Goal: Register for event/course

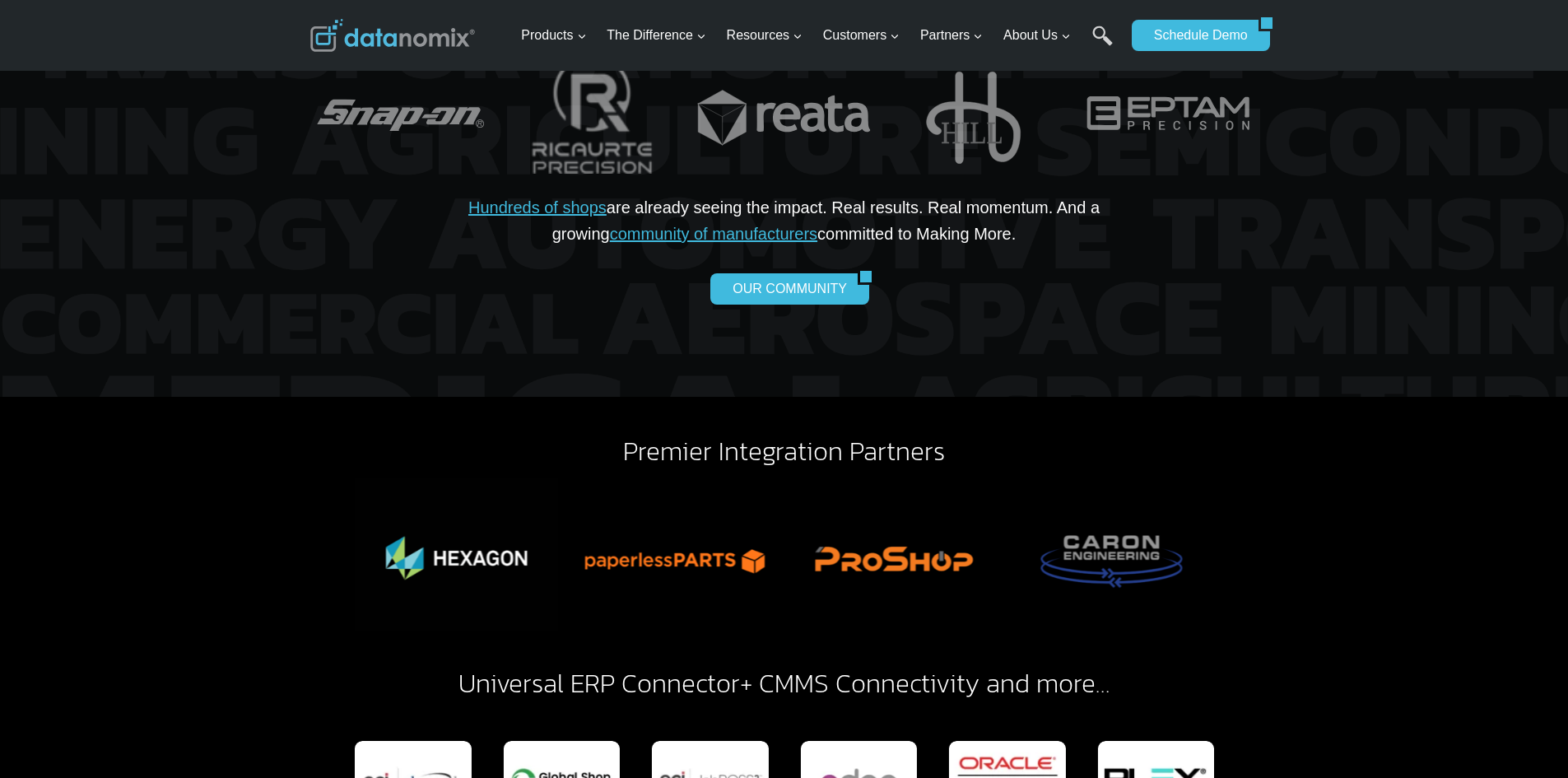
scroll to position [3458, 0]
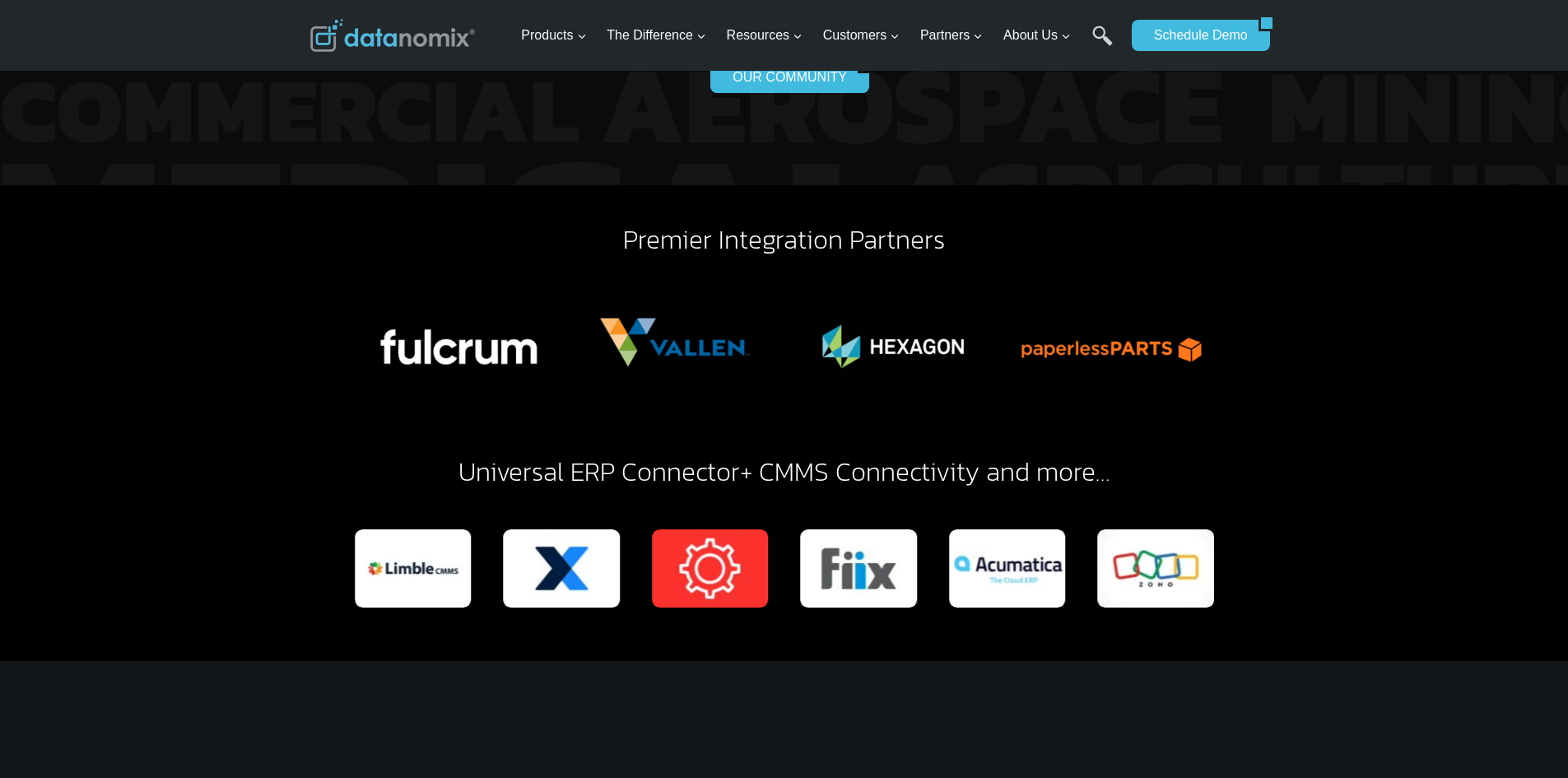
click at [620, 452] on link "Universal ERP Connector" at bounding box center [599, 471] width 281 height 40
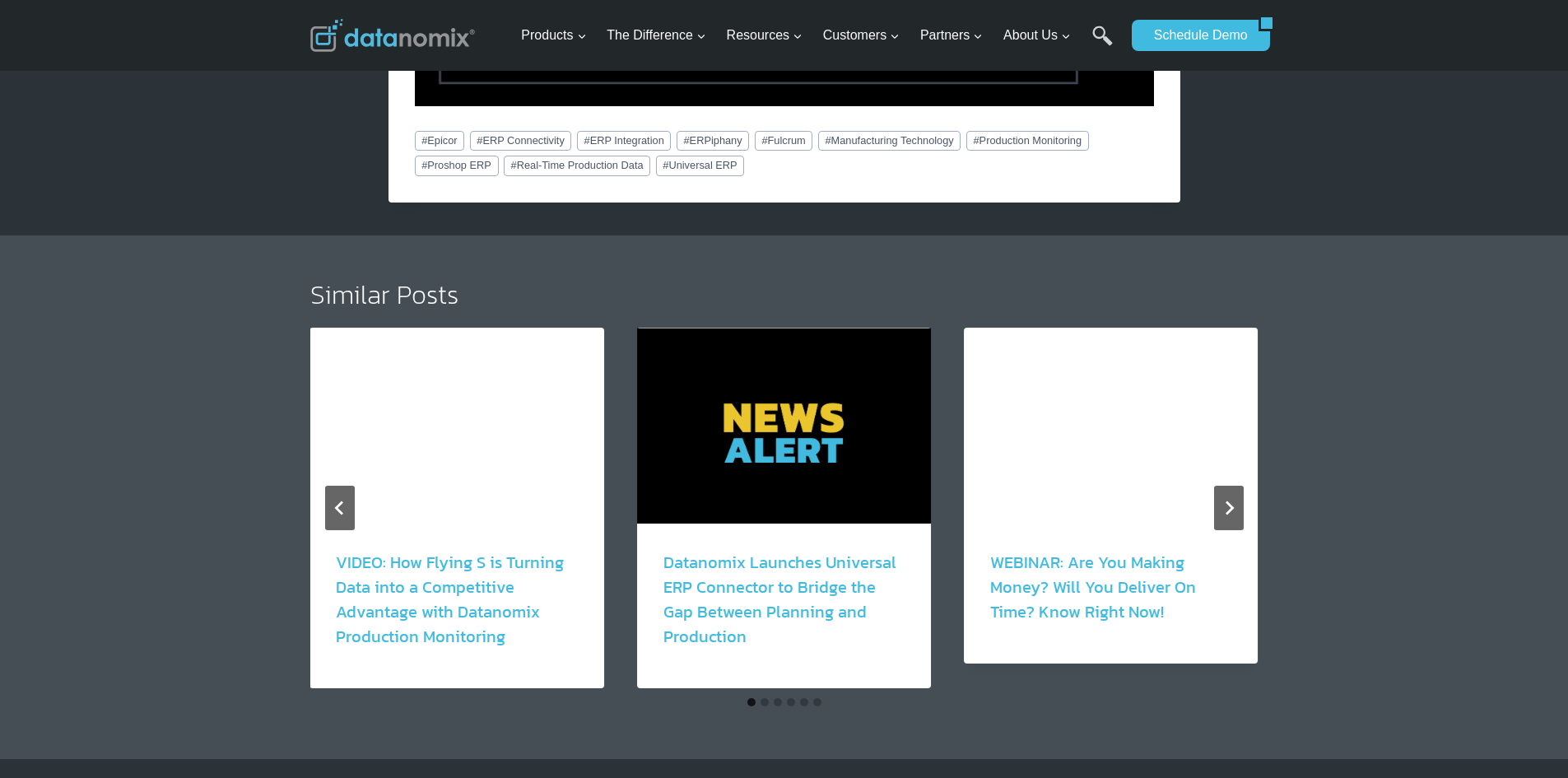
scroll to position [2964, 0]
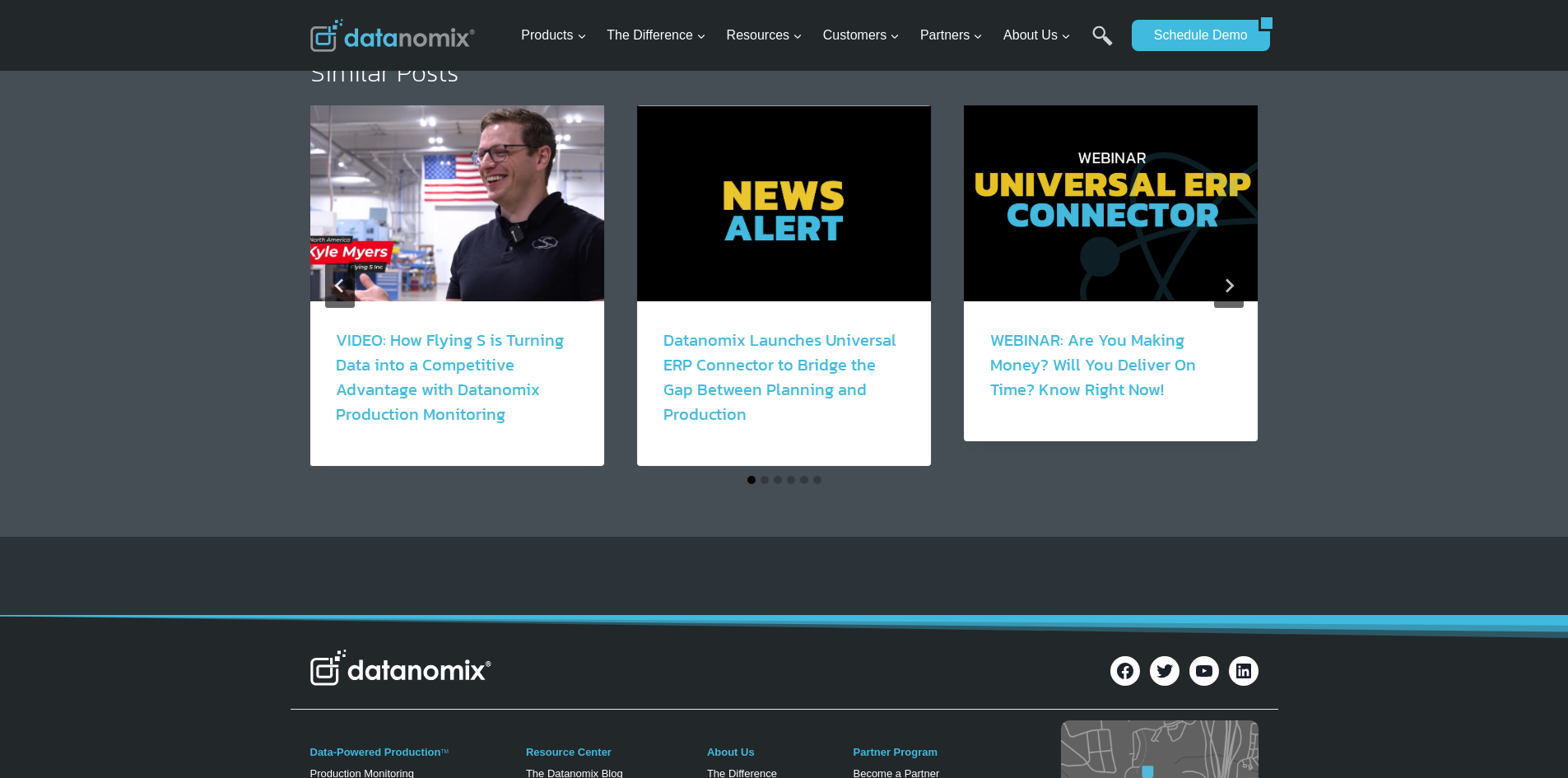
click at [752, 476] on button "Go to slide 1" at bounding box center [752, 480] width 8 height 8
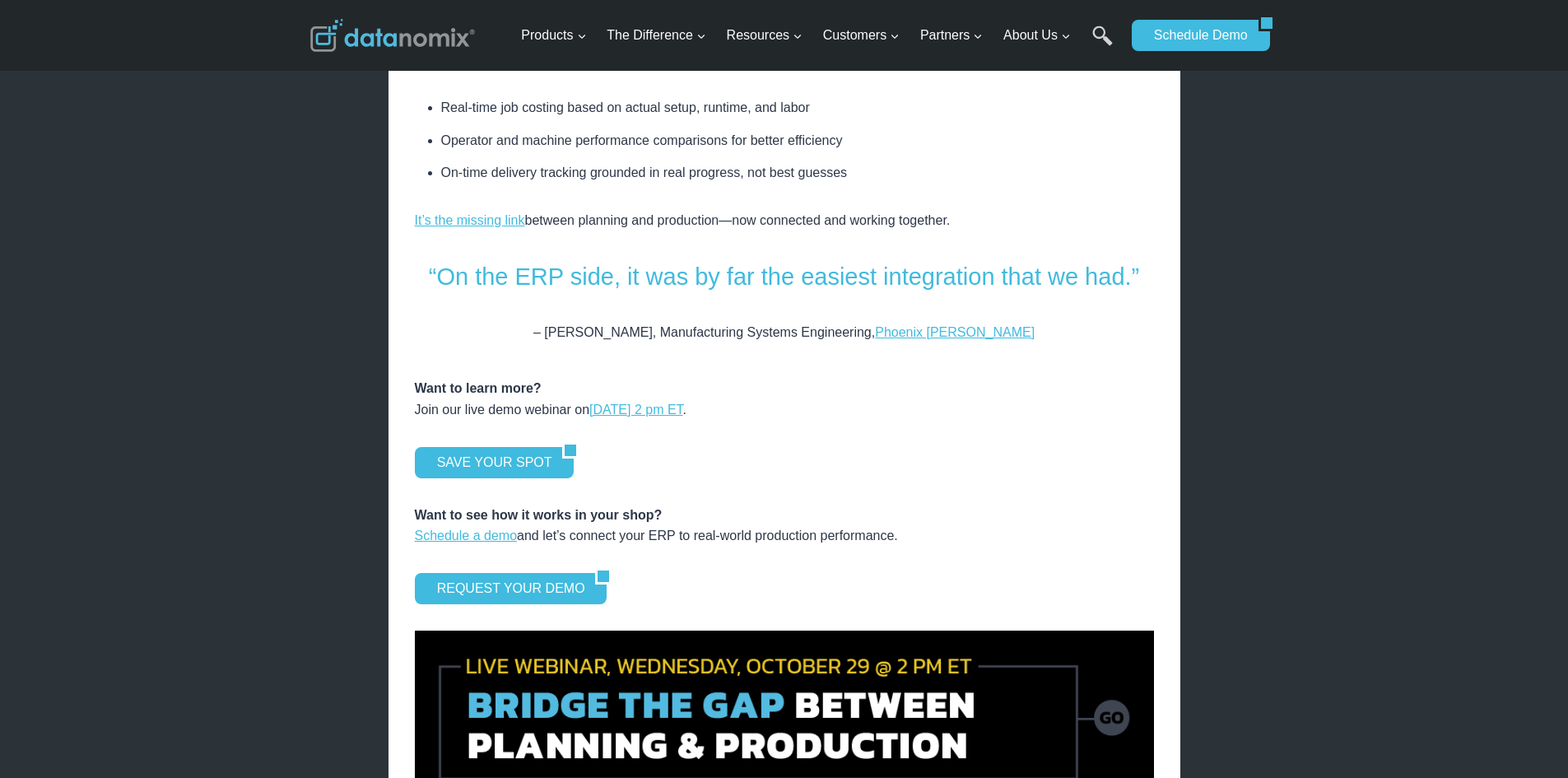
scroll to position [2058, 0]
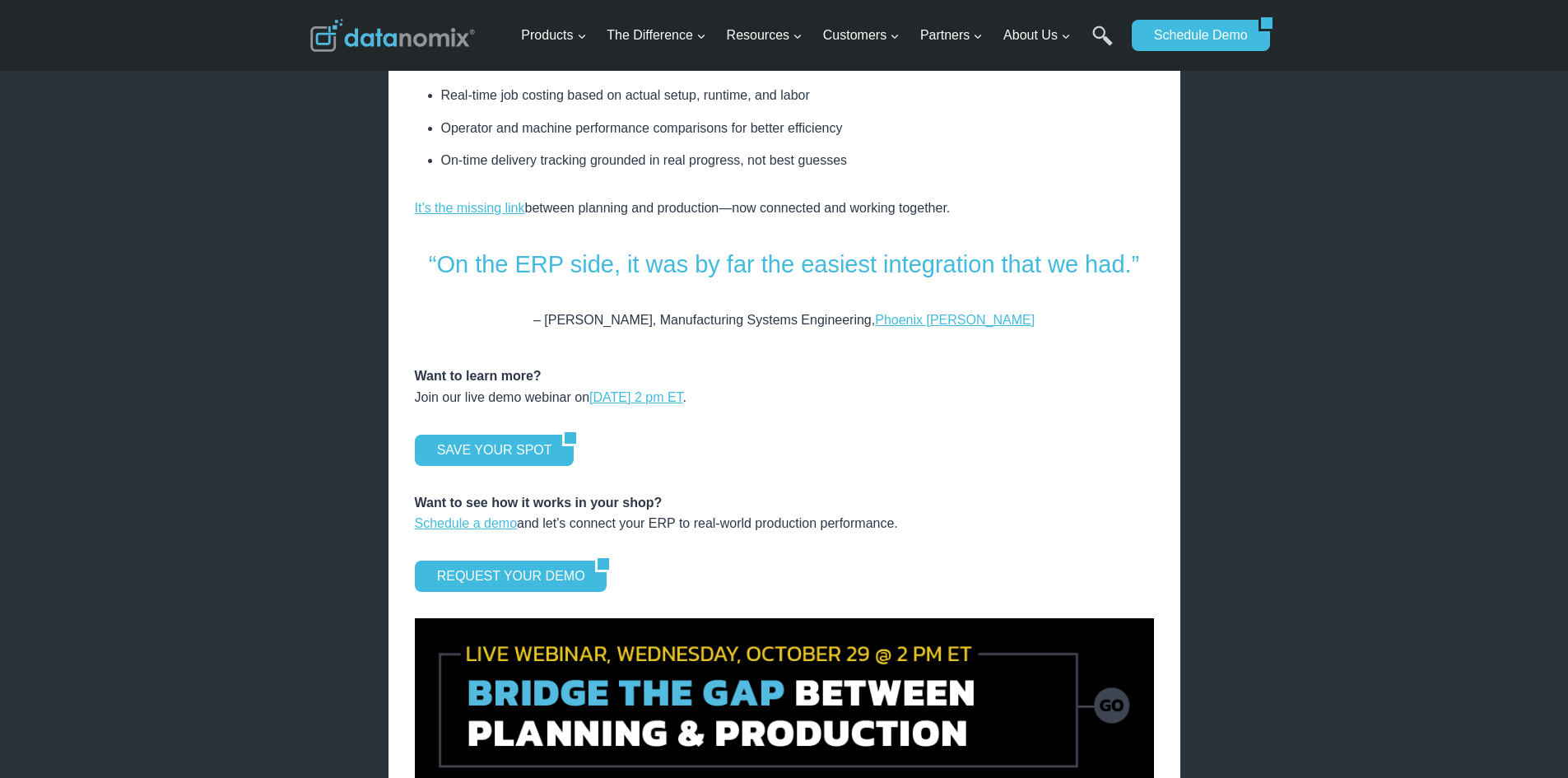
click at [795, 436] on div "SAVE YOUR SPOT" at bounding box center [784, 450] width 739 height 31
